Goal: Navigation & Orientation: Find specific page/section

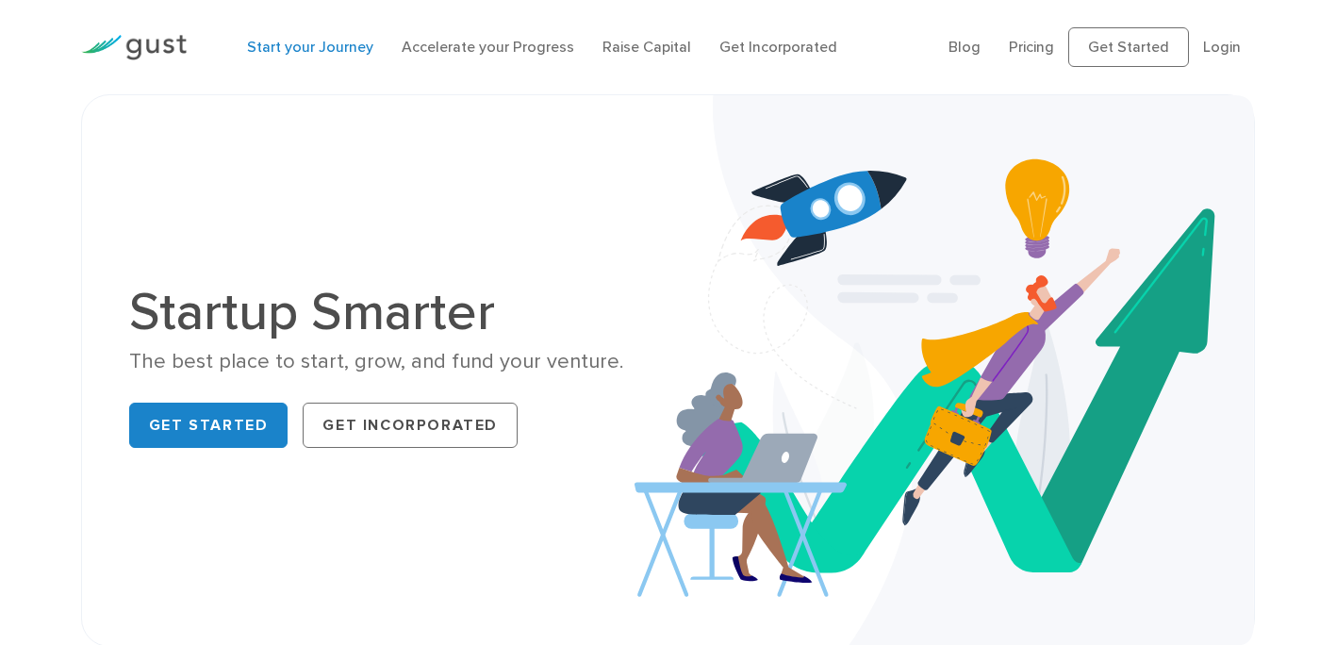
click at [325, 55] on link "Start your Journey" at bounding box center [310, 47] width 126 height 18
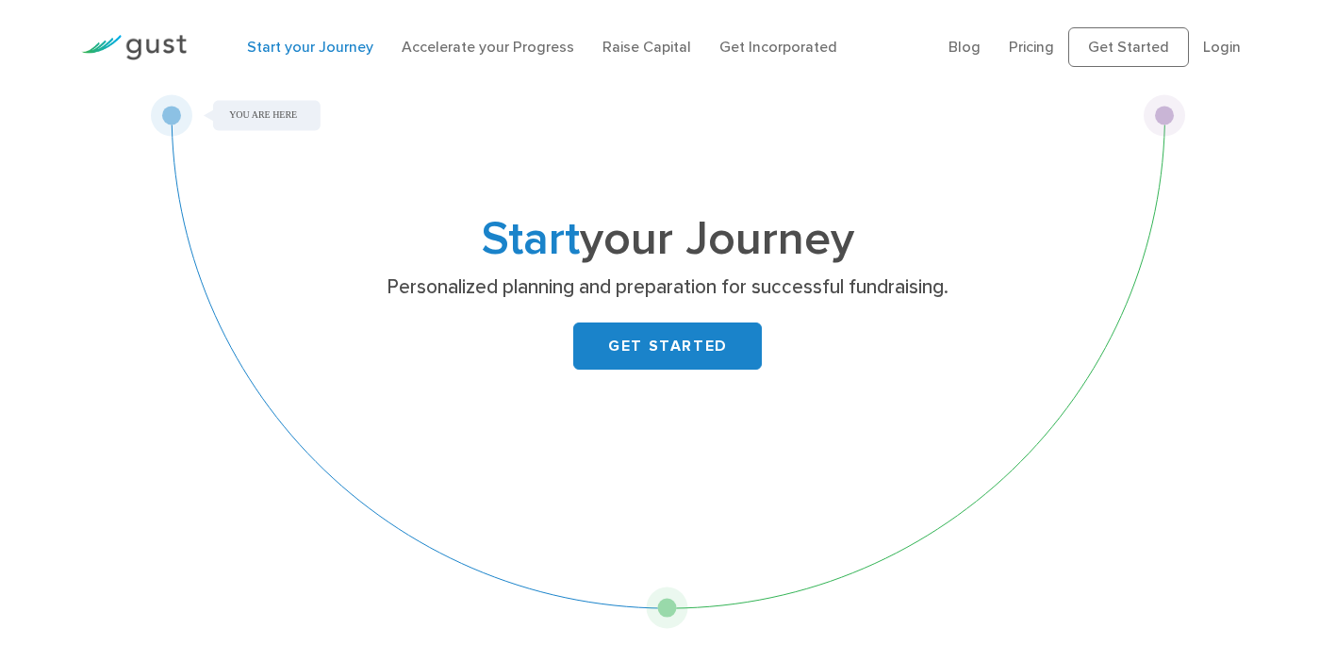
click at [670, 612] on div "Start your Journey Personalized planning and preparation for successful fundrai…" at bounding box center [668, 361] width 1036 height 535
click at [661, 607] on div "Start your Journey Personalized planning and preparation for successful fundrai…" at bounding box center [668, 361] width 1036 height 535
click at [519, 43] on link "Accelerate your Progress" at bounding box center [488, 47] width 173 height 18
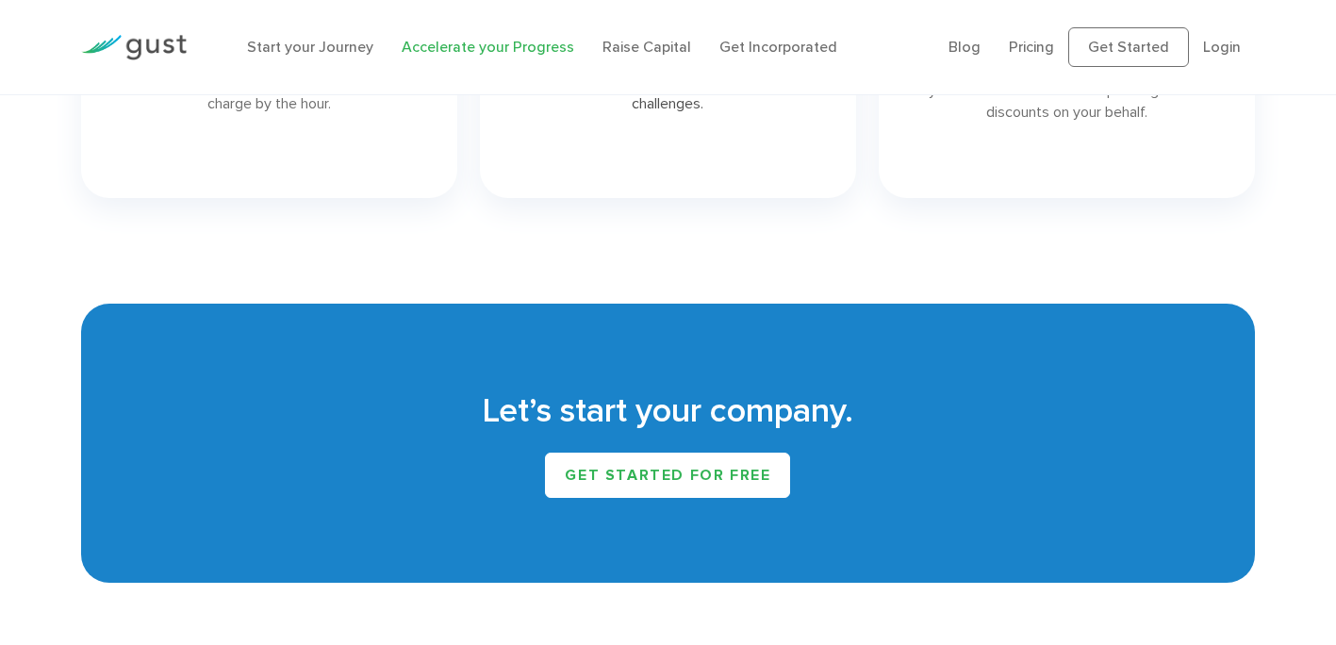
scroll to position [3372, 0]
